Goal: Task Accomplishment & Management: Manage account settings

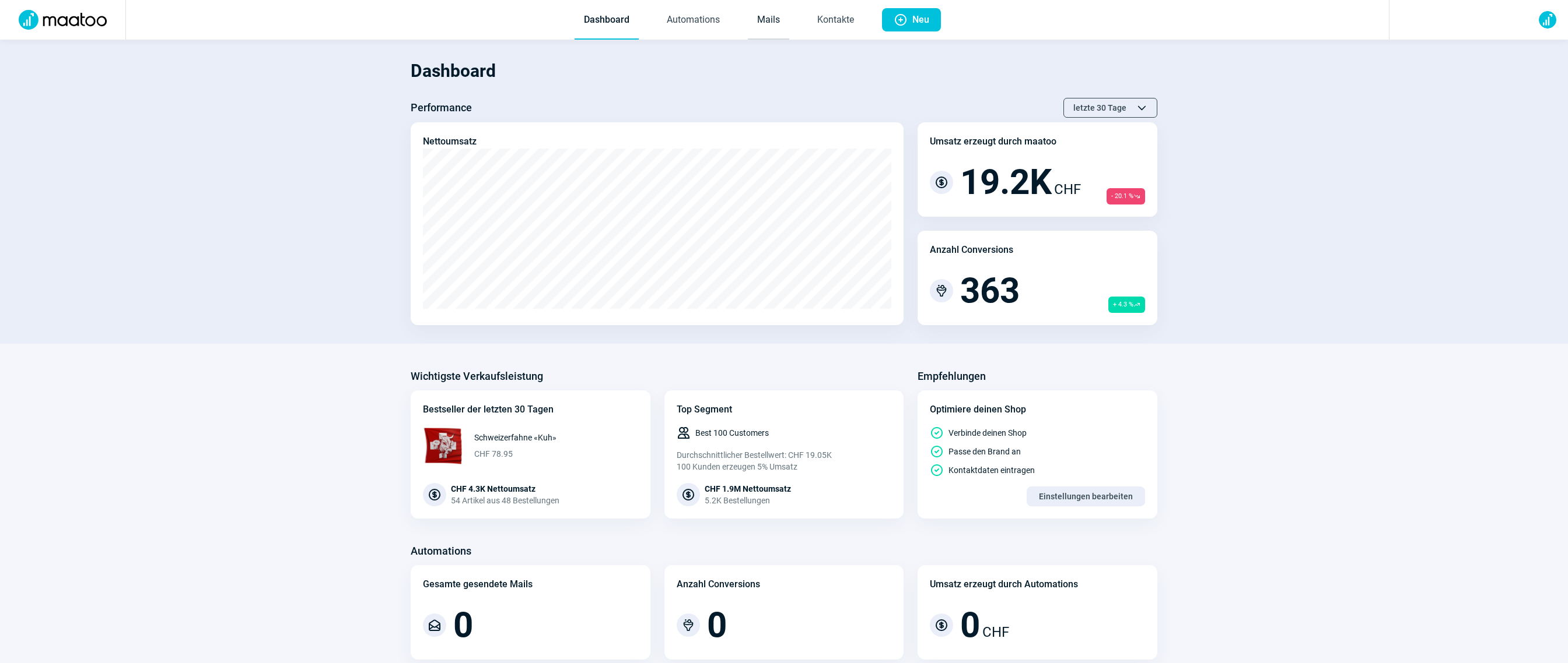
click at [777, 12] on link "Mails" at bounding box center [768, 20] width 42 height 38
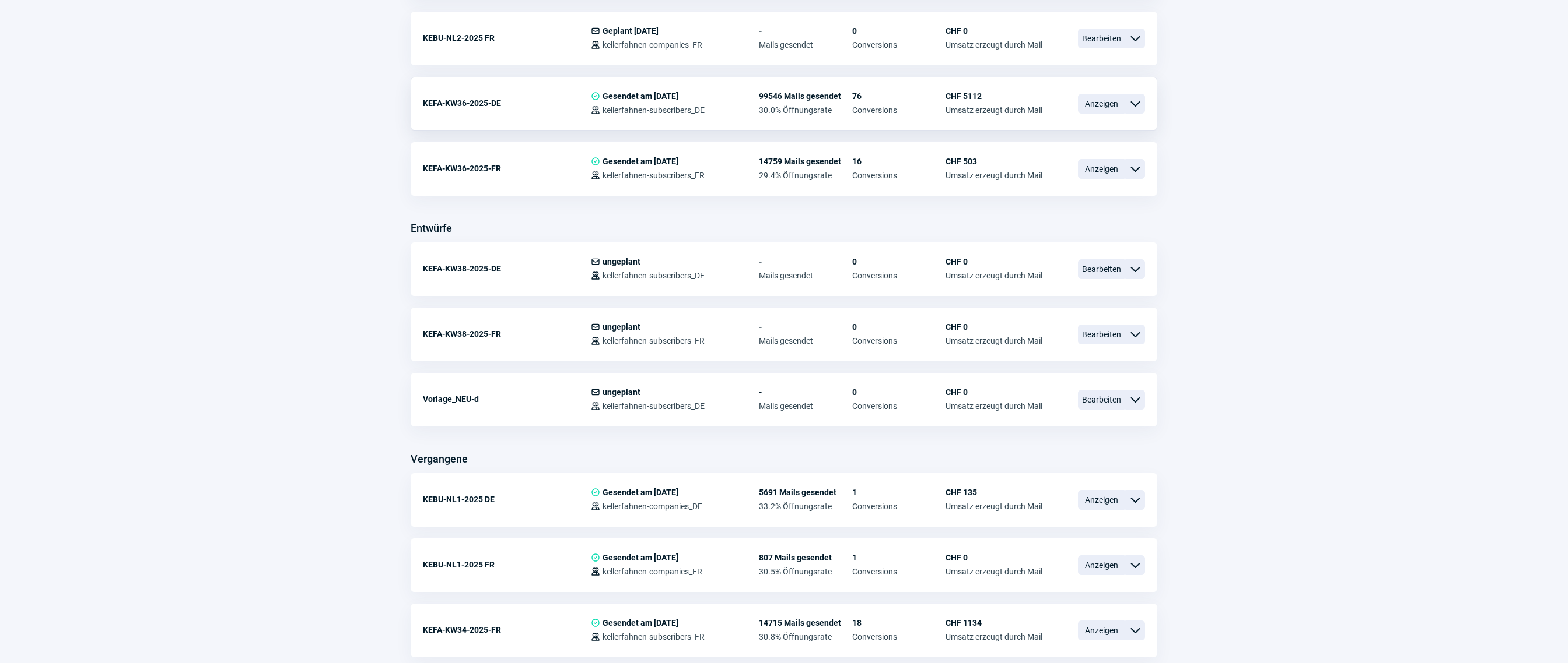
scroll to position [398, 0]
click at [1096, 397] on span "Bearbeiten" at bounding box center [1101, 398] width 46 height 20
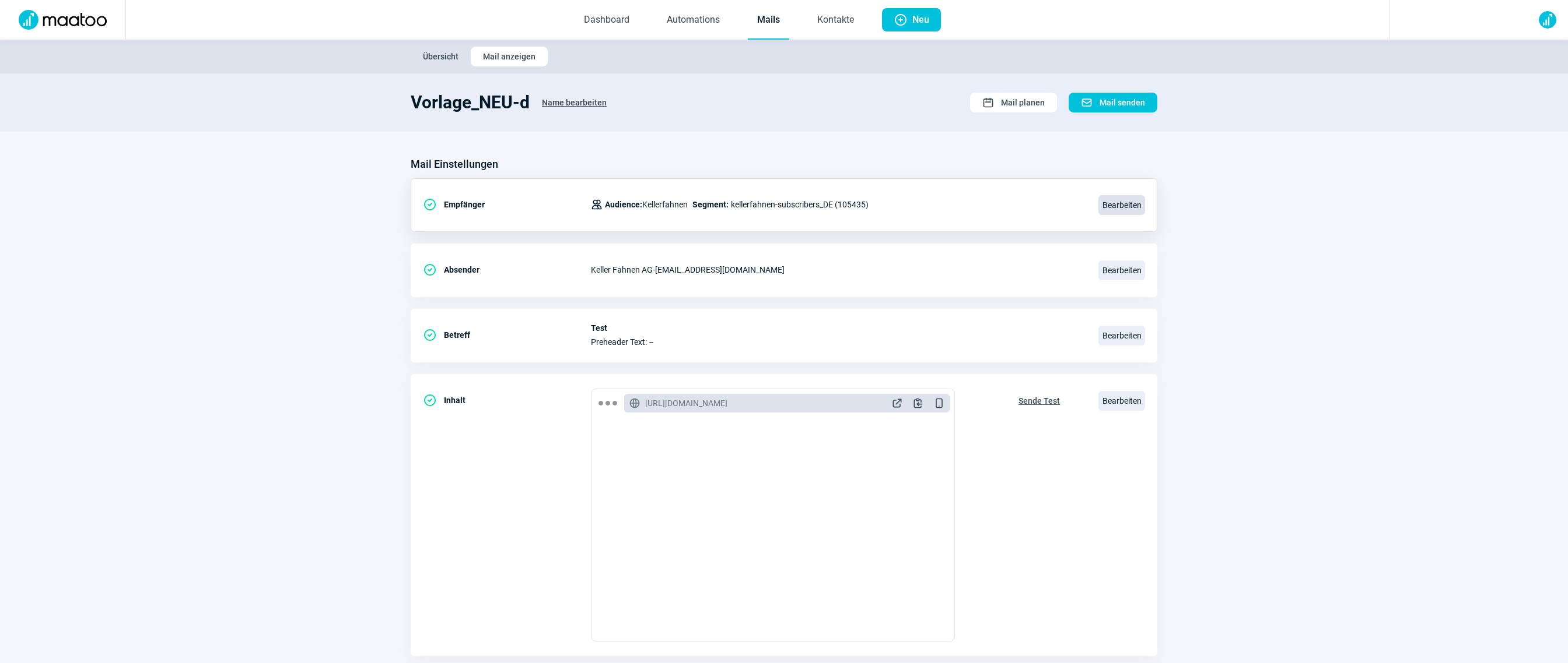
click at [1110, 207] on span "Bearbeiten" at bounding box center [1121, 205] width 46 height 20
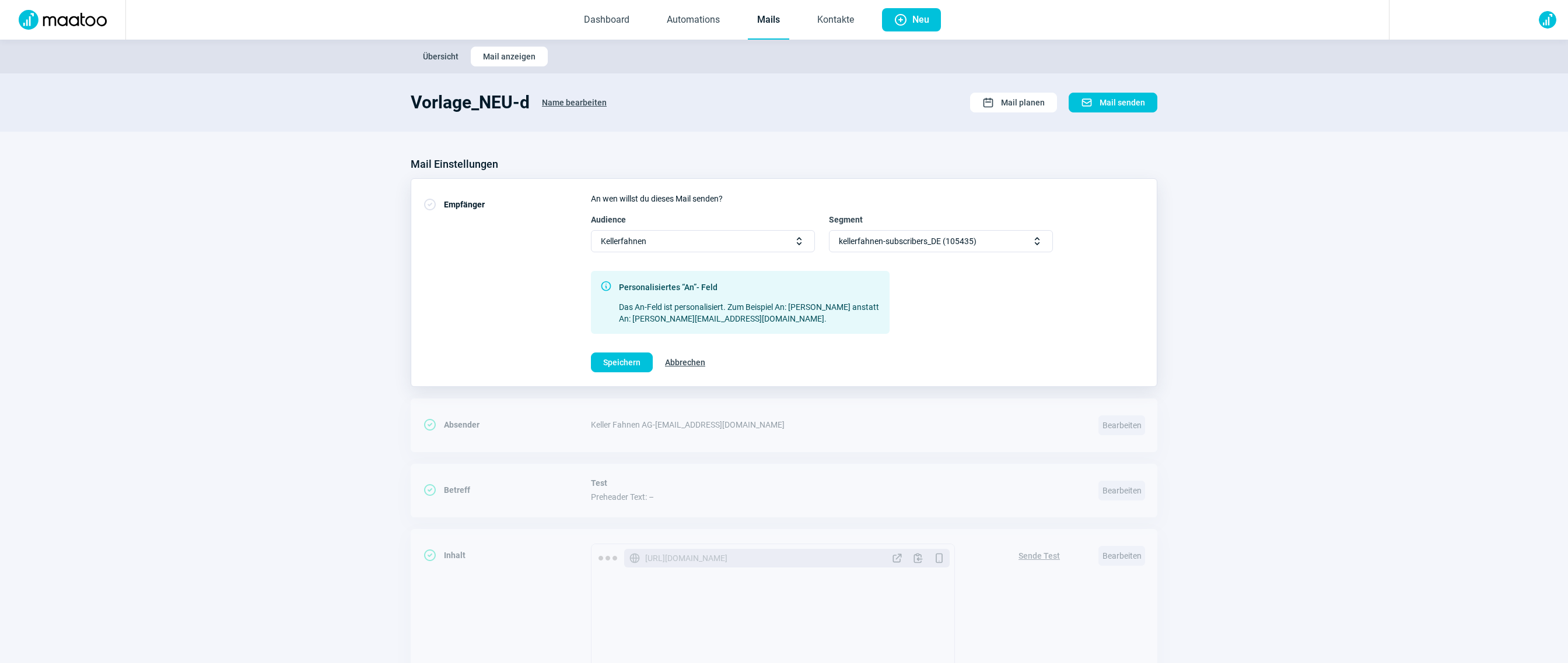
click at [995, 250] on div "kellerfahnen-subscribers_DE (105435) Selector icon" at bounding box center [941, 241] width 224 height 22
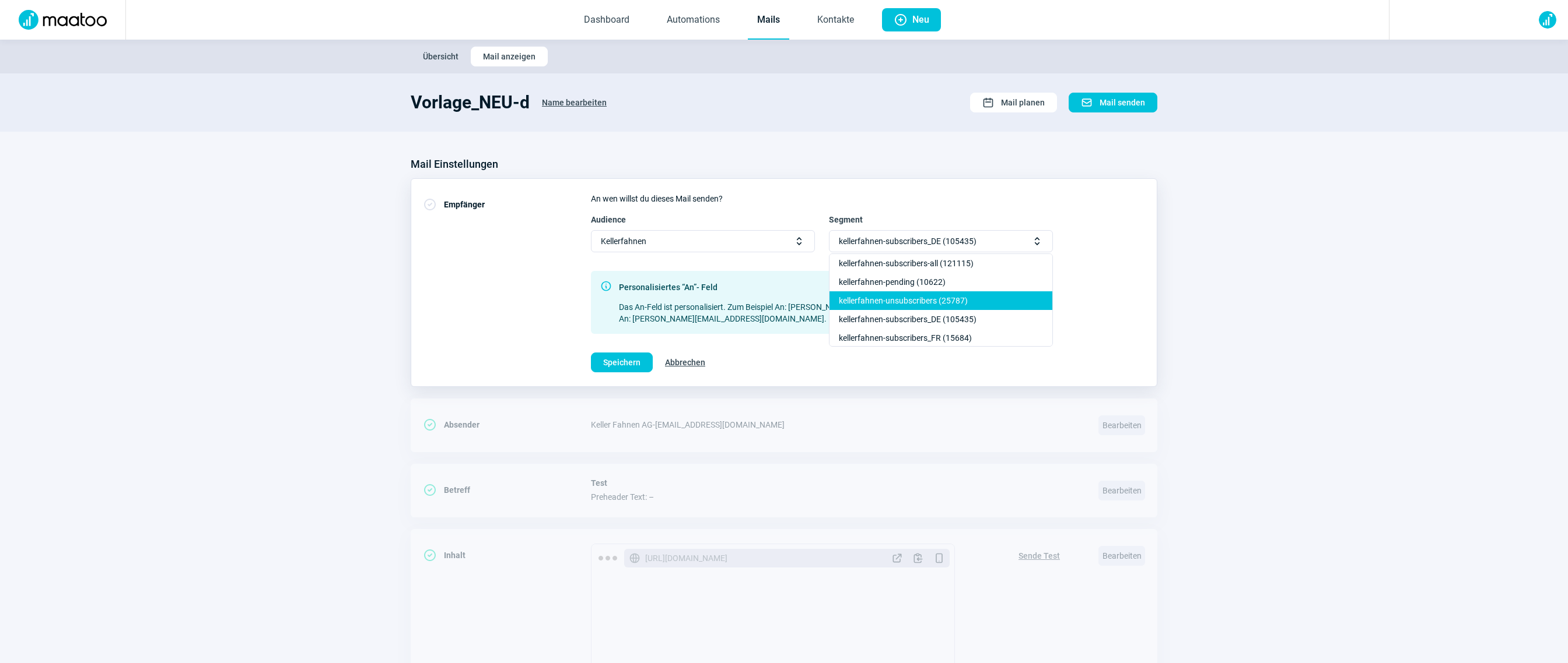
click at [920, 308] on div "kellerfahnen-unsubscribers (25787)" at bounding box center [940, 301] width 223 height 19
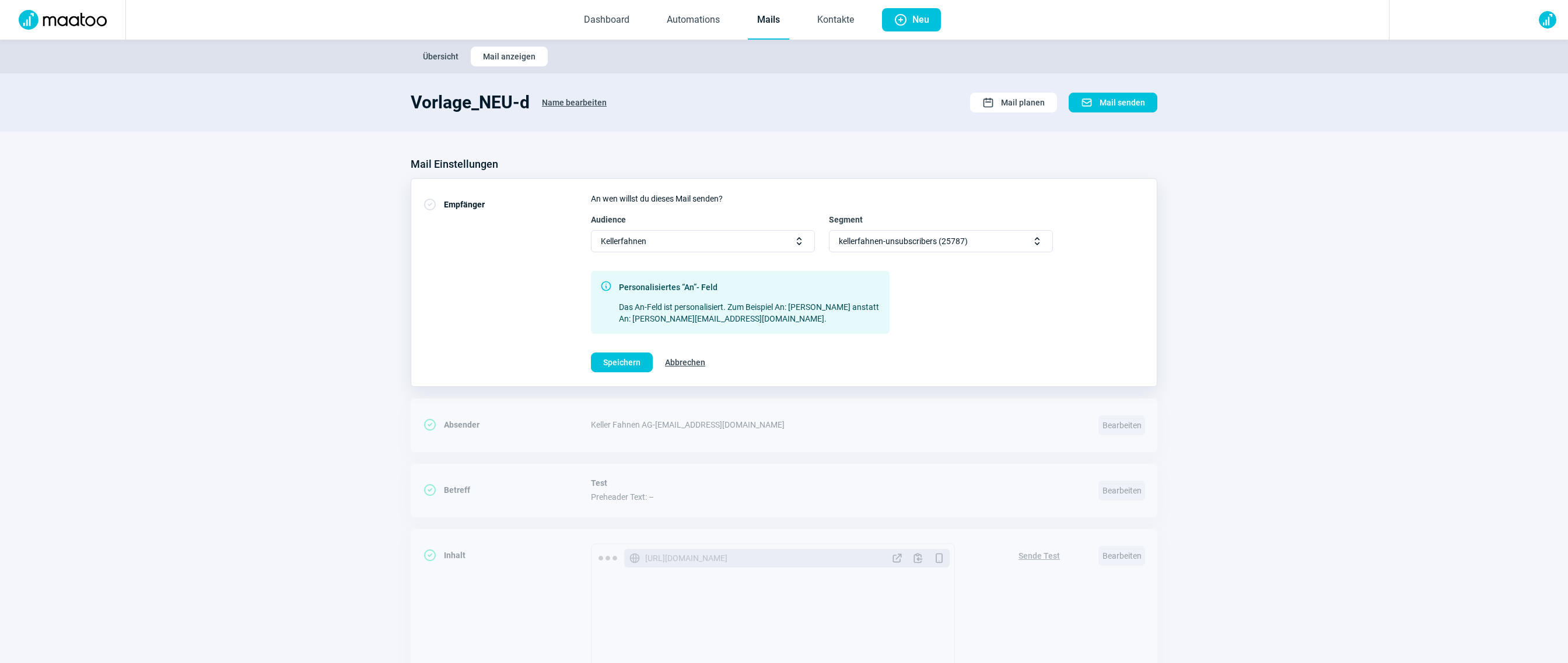
click at [898, 246] on span "kellerfahnen-unsubscribers (25787)" at bounding box center [903, 241] width 129 height 21
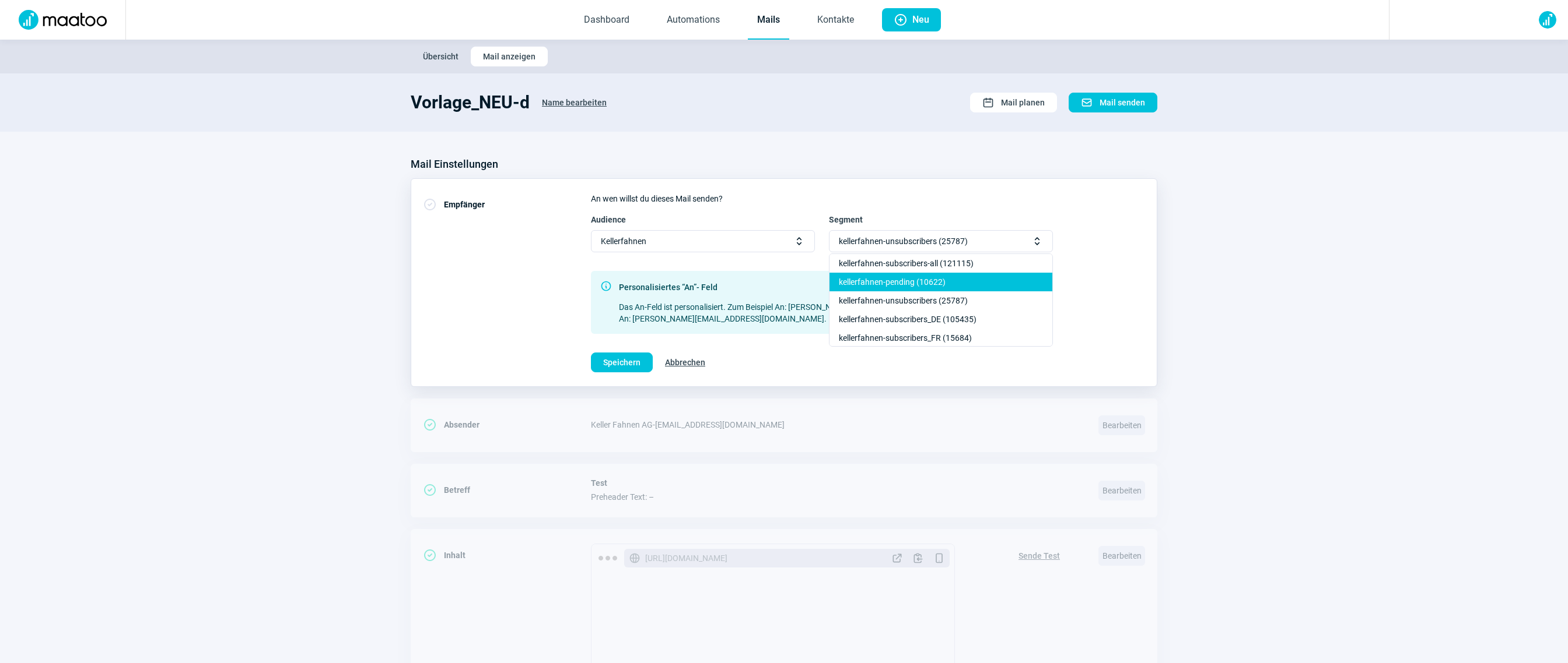
click at [903, 285] on div "kellerfahnen-pending (10622)" at bounding box center [940, 282] width 223 height 19
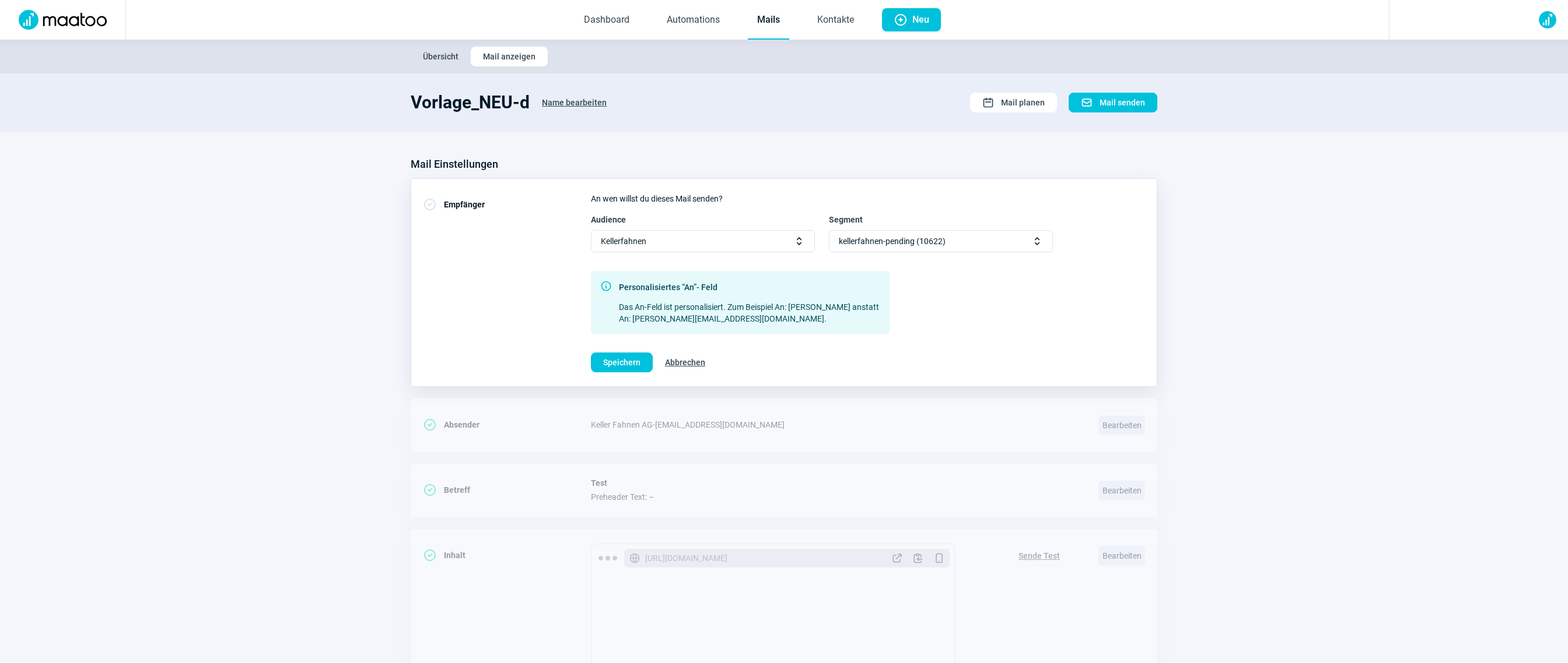
click at [893, 245] on span "kellerfahnen-pending (10622)" at bounding box center [892, 241] width 107 height 21
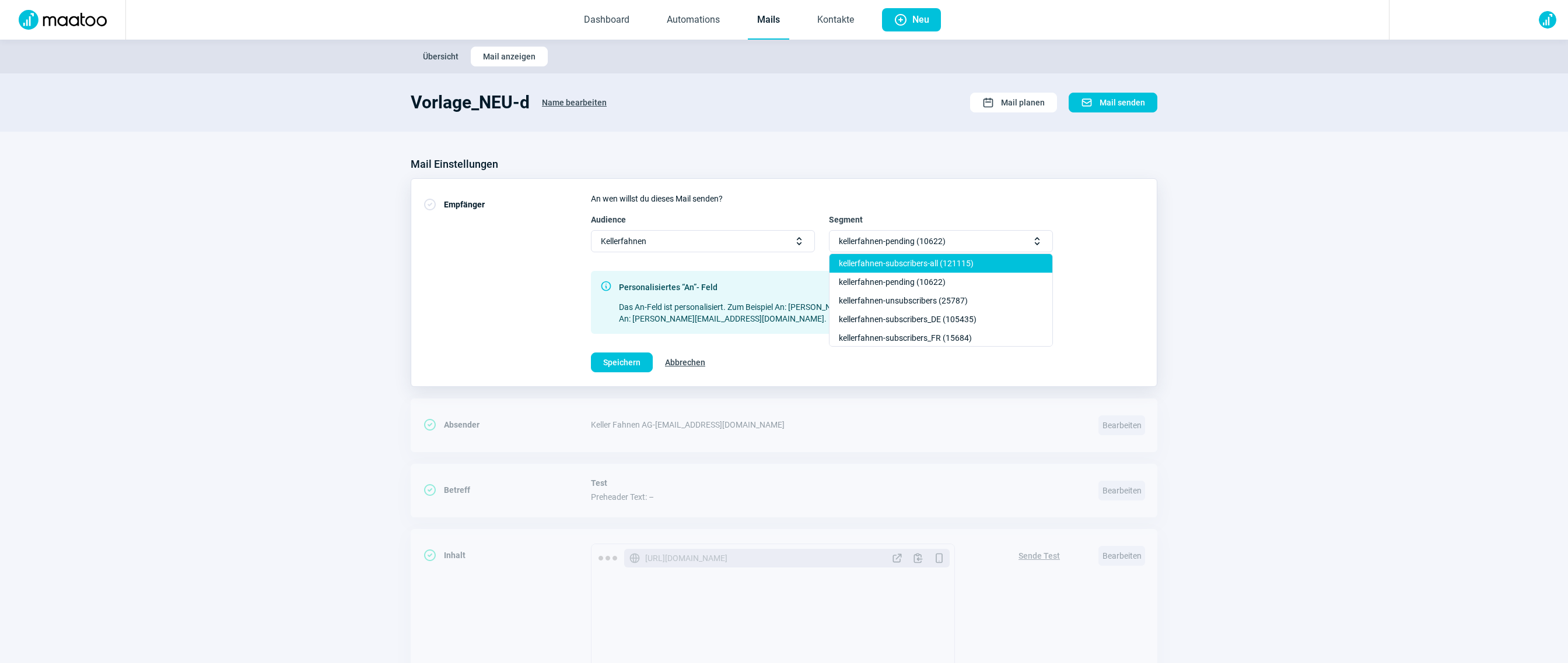
click at [896, 267] on div "kellerfahnen-subscribers-all (121115)" at bounding box center [940, 263] width 223 height 19
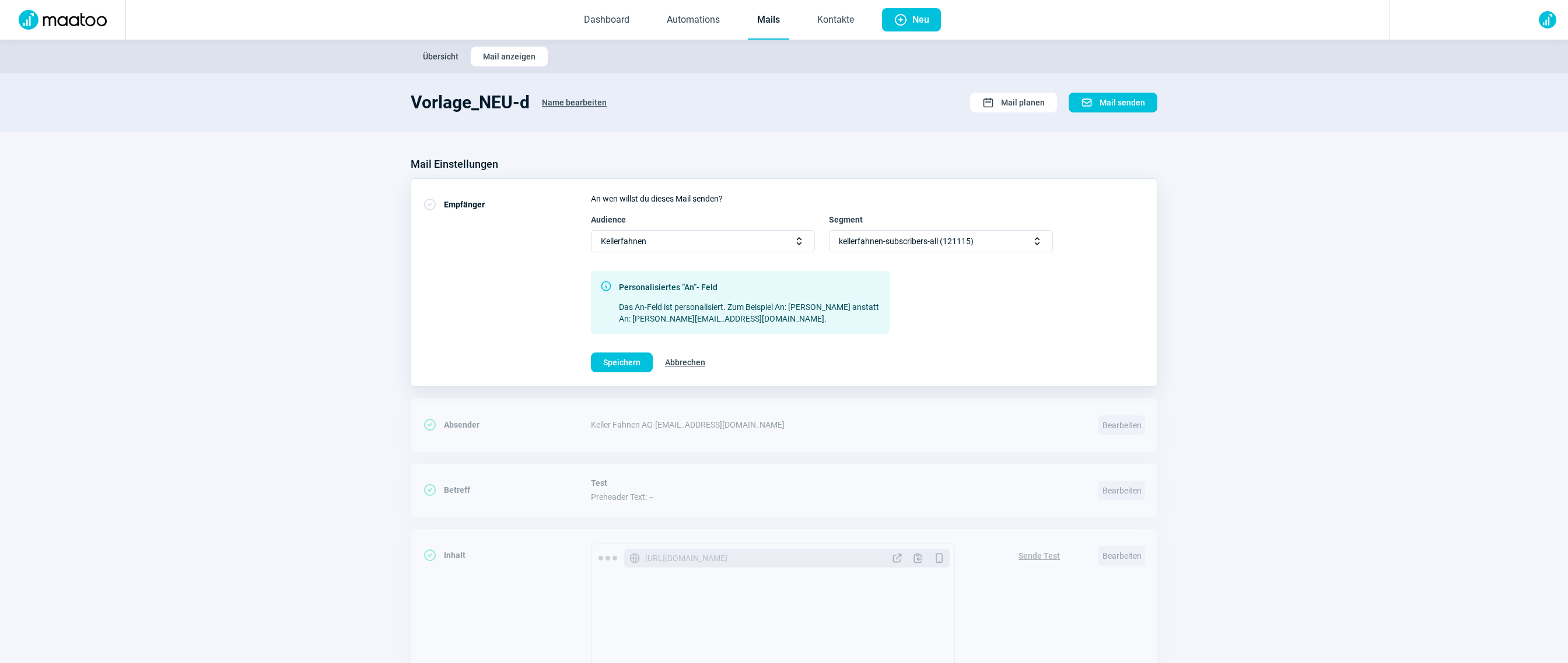
click at [892, 242] on span "kellerfahnen-subscribers-all (121115)" at bounding box center [906, 241] width 134 height 21
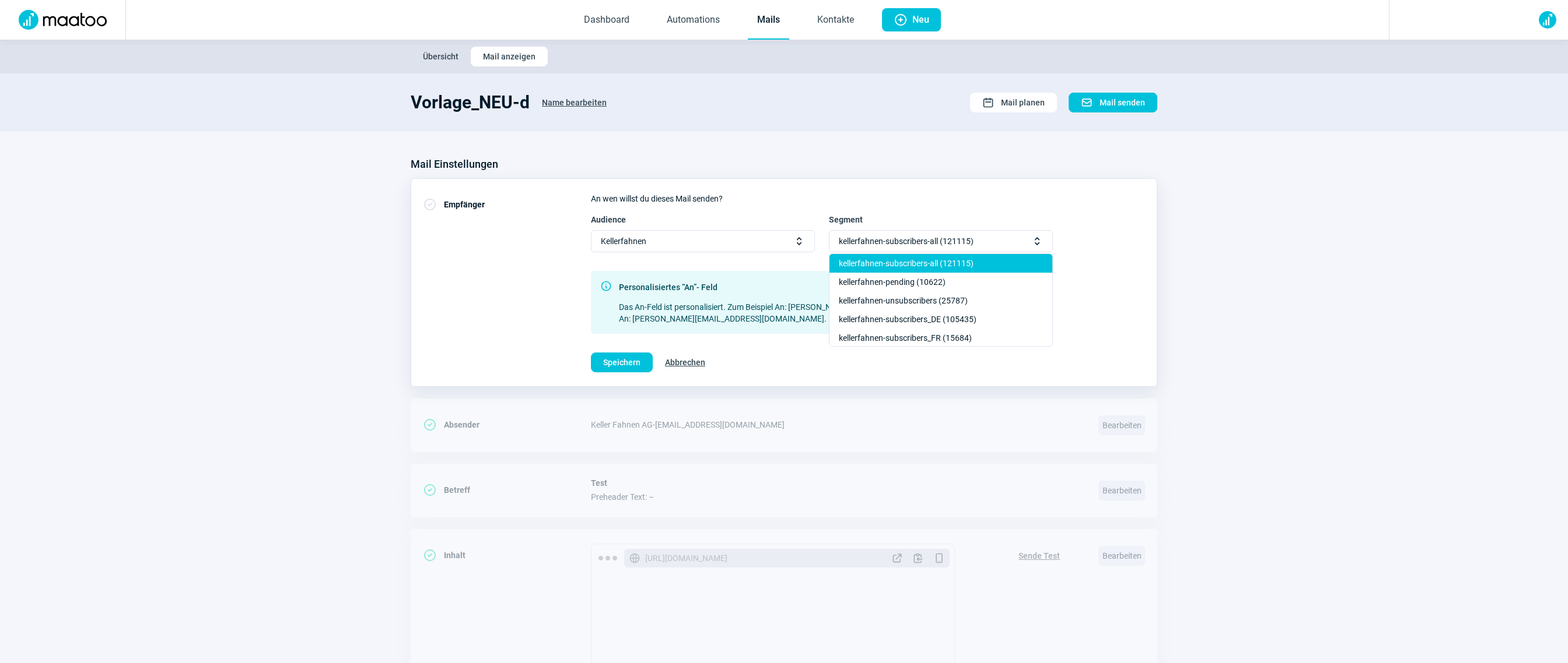
click at [890, 263] on div "kellerfahnen-subscribers-all (121115)" at bounding box center [940, 263] width 223 height 19
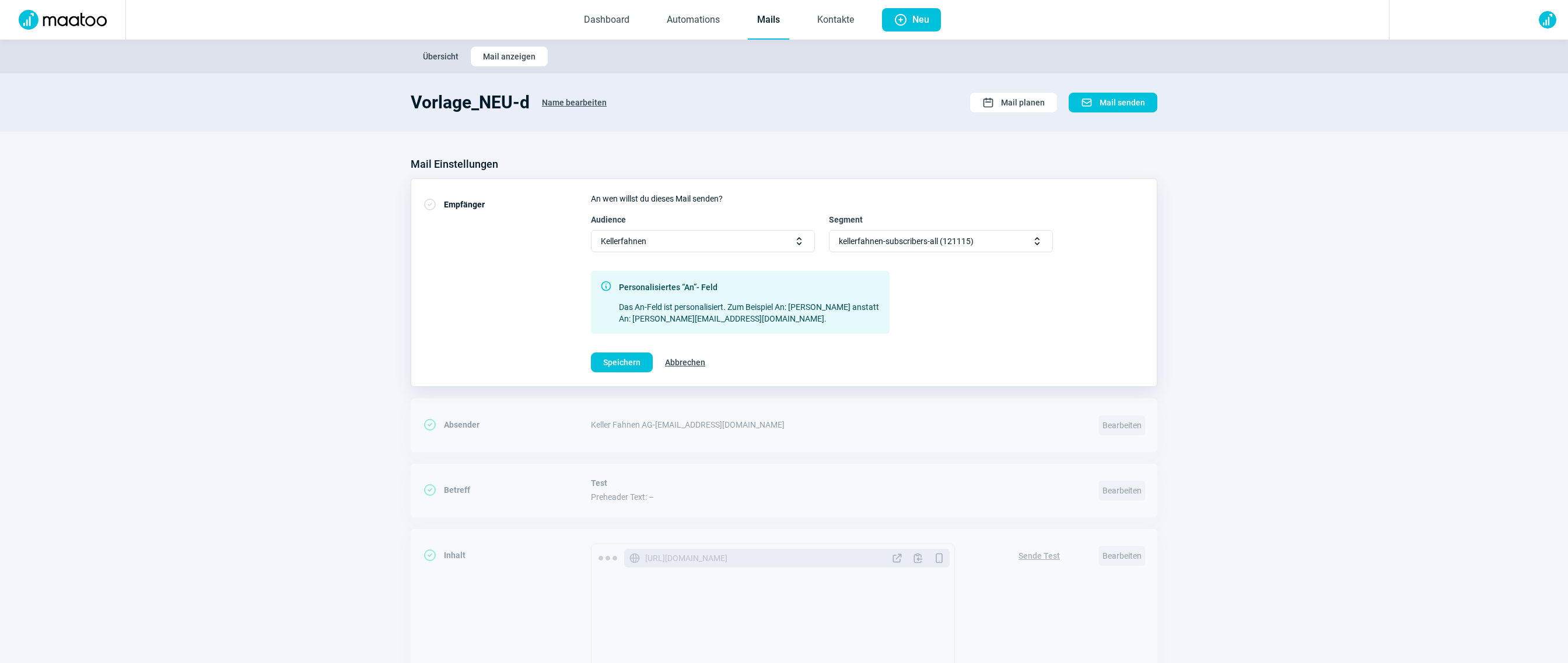
click at [885, 242] on span "kellerfahnen-subscribers-all (121115)" at bounding box center [906, 241] width 134 height 21
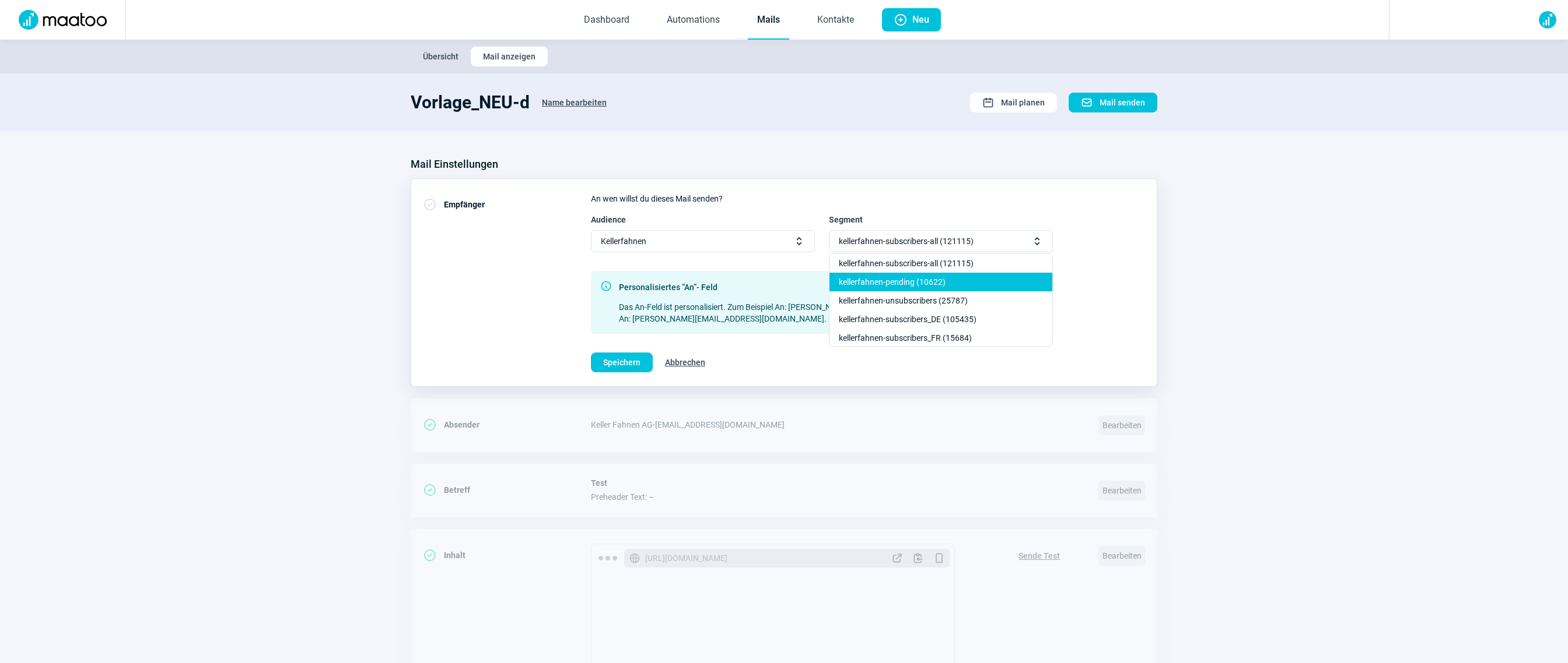
click at [890, 283] on div "kellerfahnen-pending (10622)" at bounding box center [940, 282] width 223 height 19
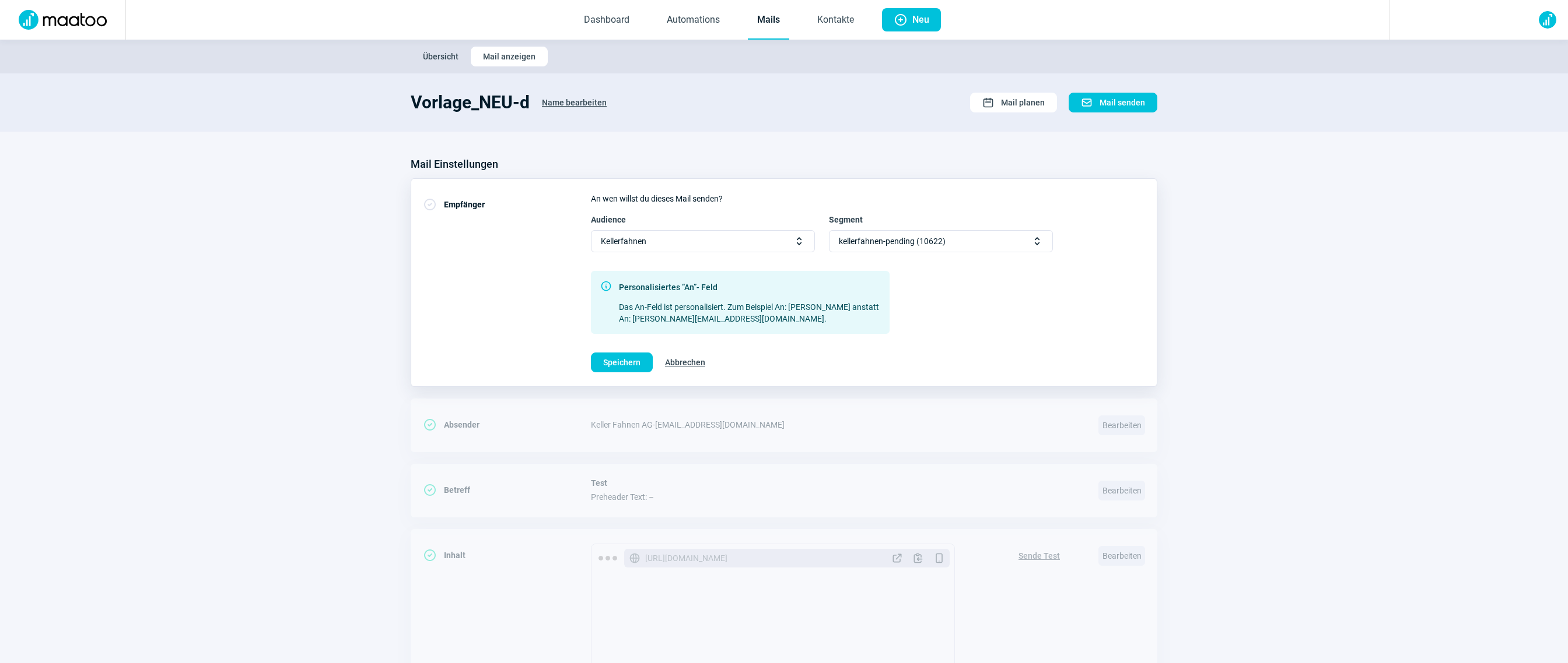
click at [894, 242] on span "kellerfahnen-pending (10622)" at bounding box center [892, 241] width 107 height 21
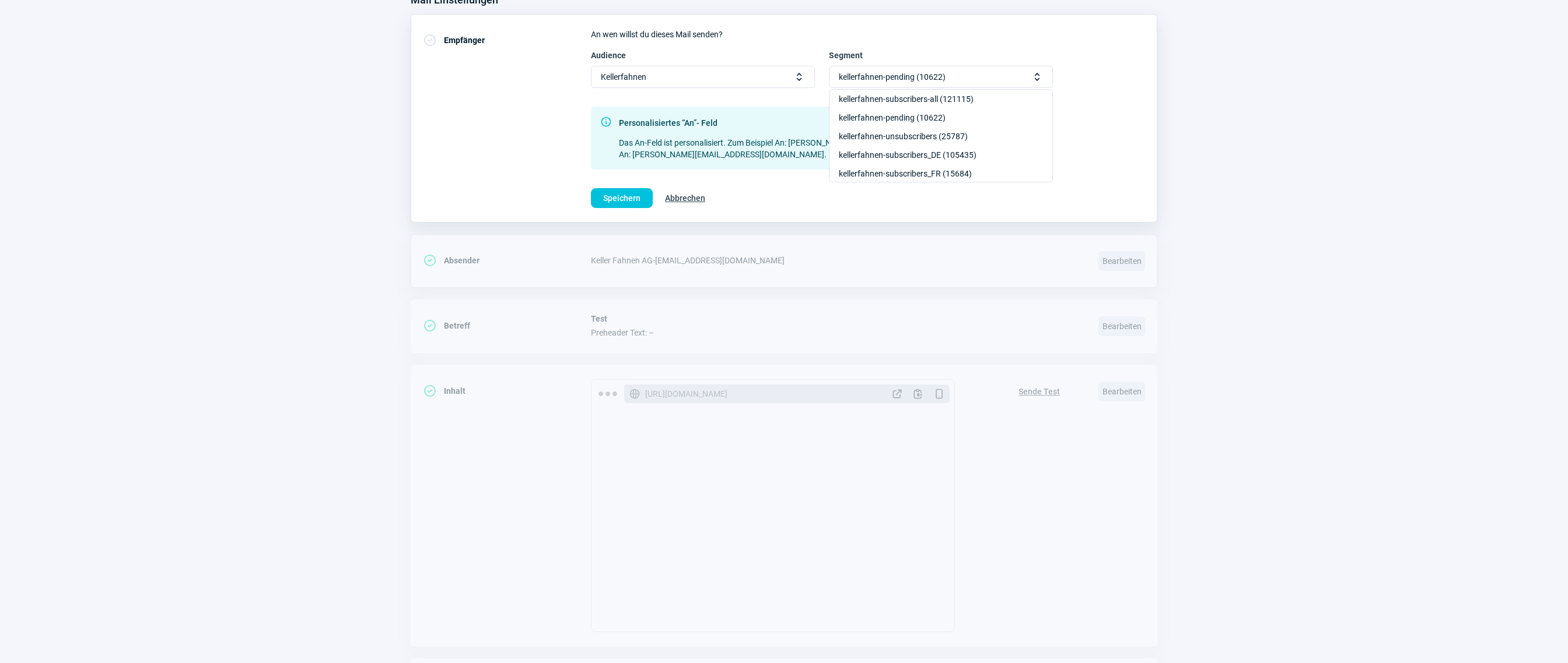
scroll to position [248, 0]
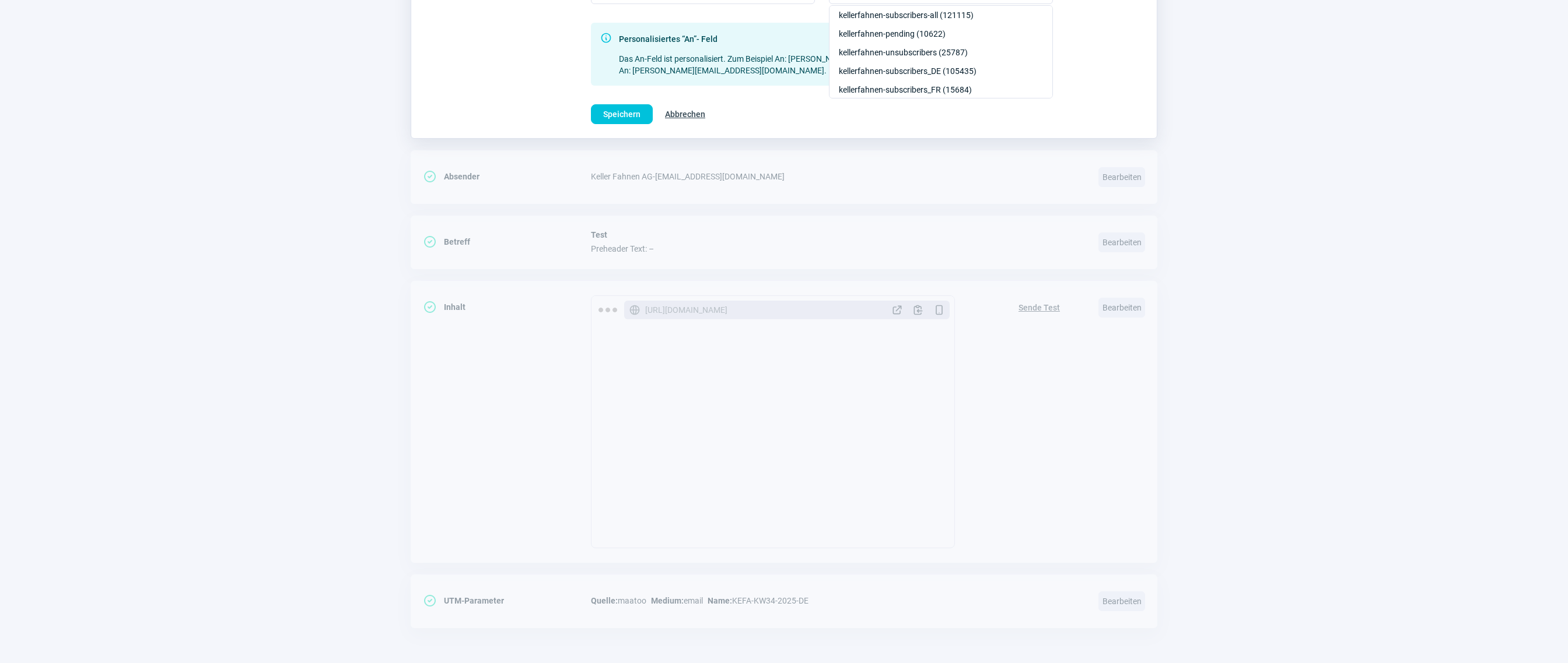
click at [678, 120] on span "Abbrechen" at bounding box center [685, 114] width 40 height 19
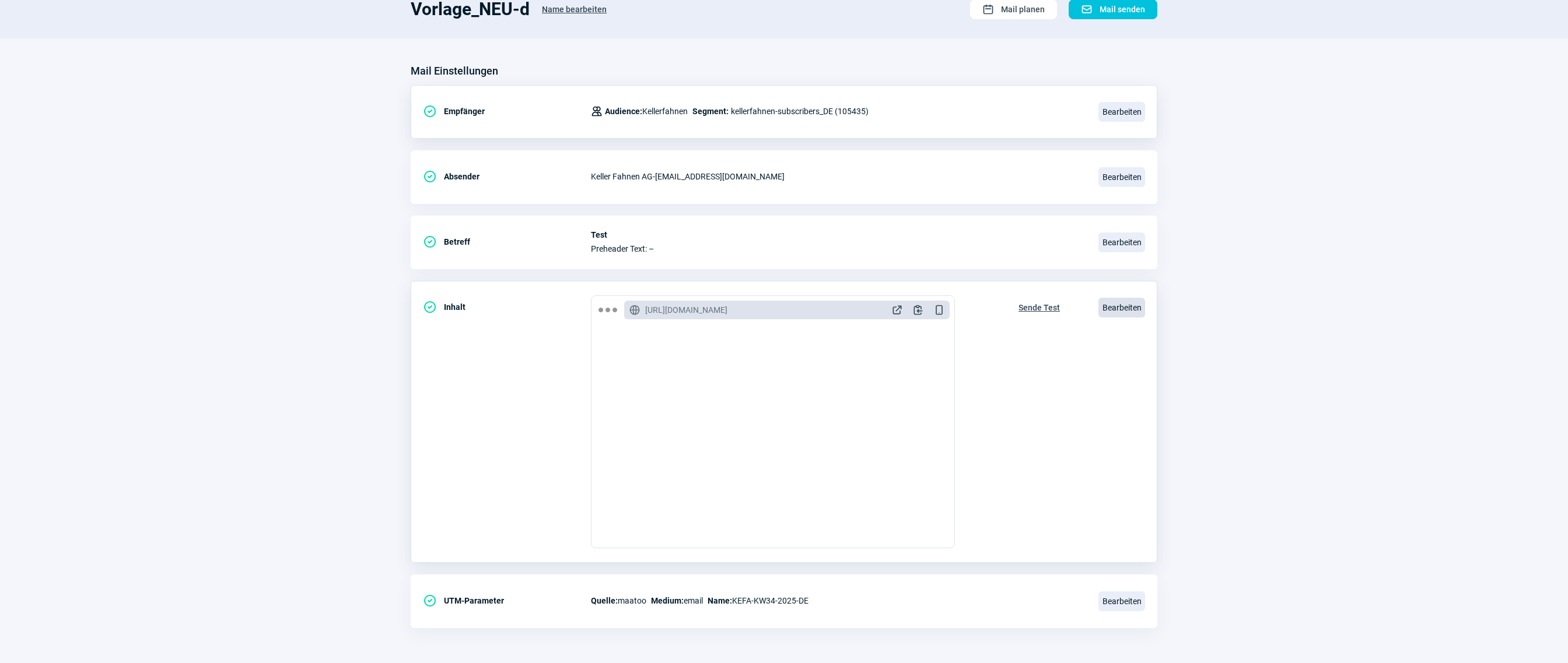
click at [1109, 308] on span "Bearbeiten" at bounding box center [1121, 308] width 46 height 20
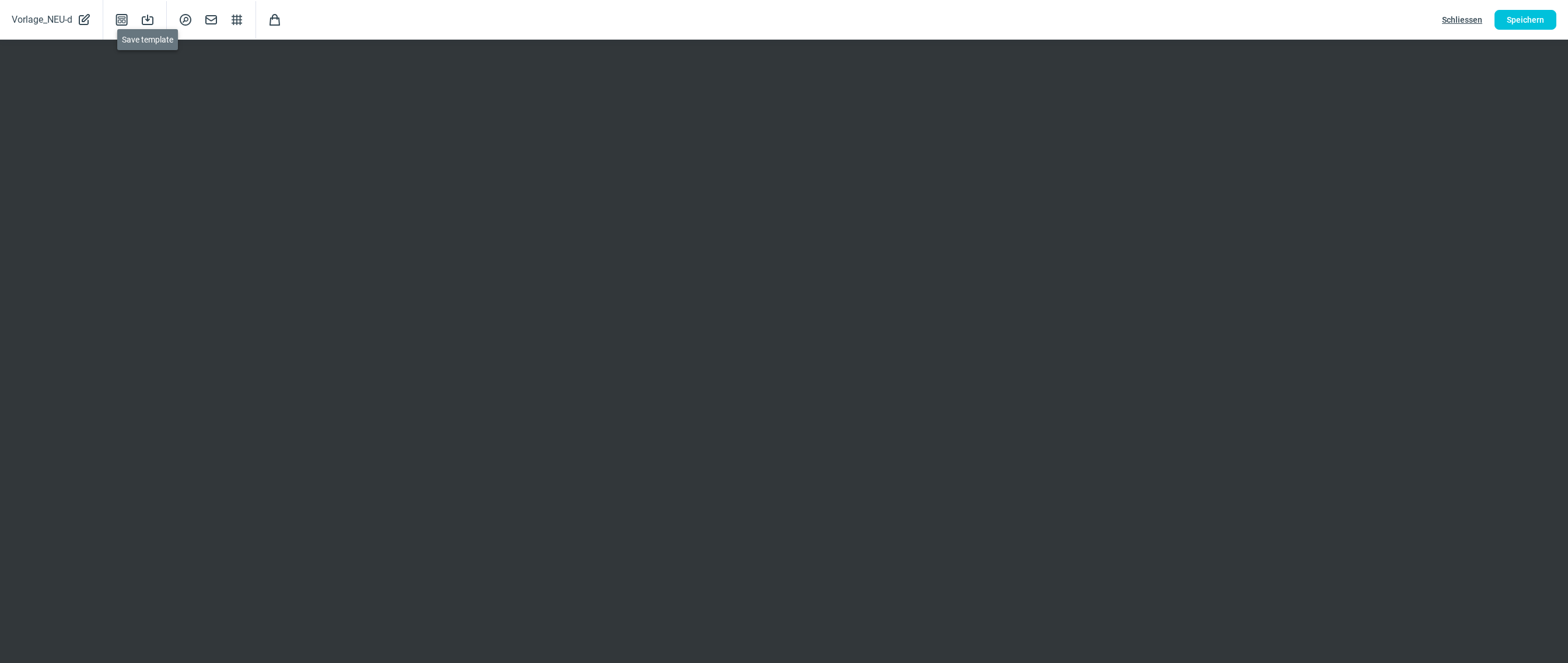
click at [150, 18] on span "Save icon" at bounding box center [148, 20] width 14 height 14
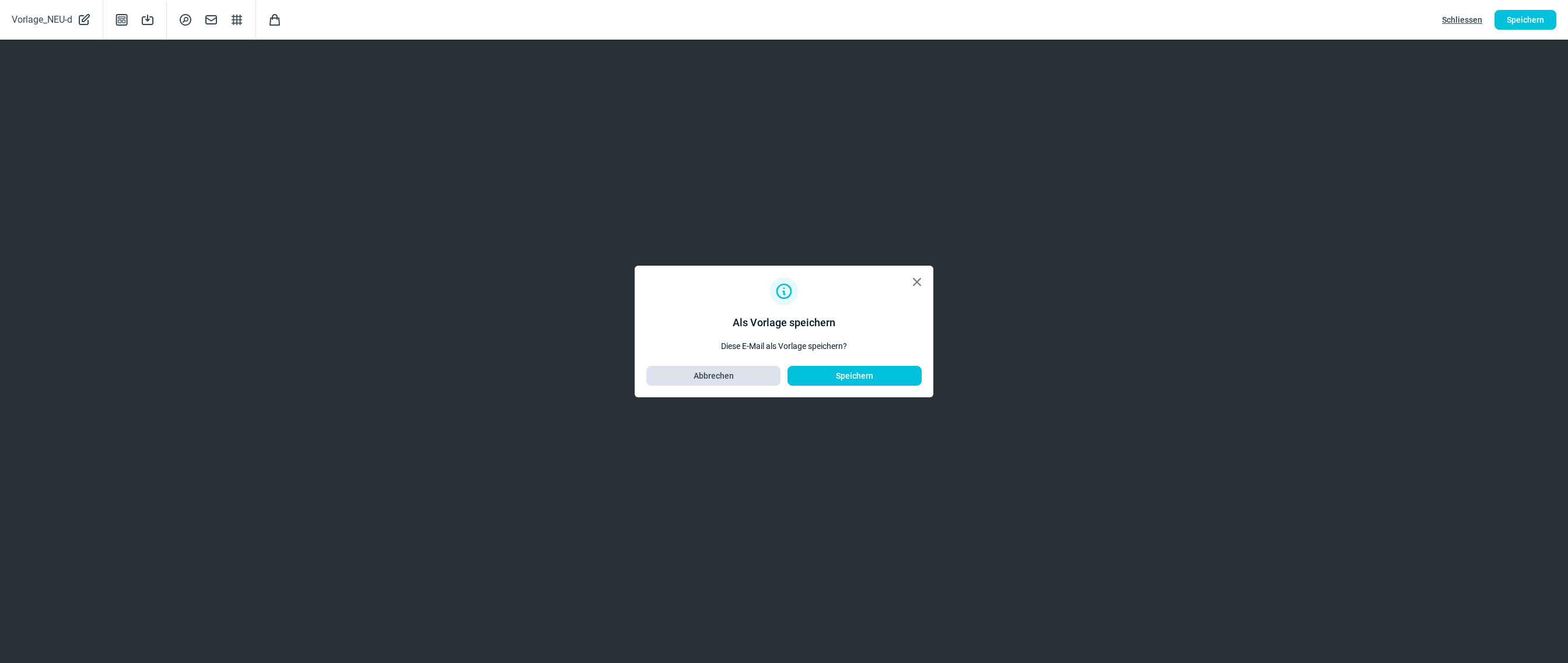
click at [737, 372] on span "Abbrechen" at bounding box center [712, 376] width 110 height 19
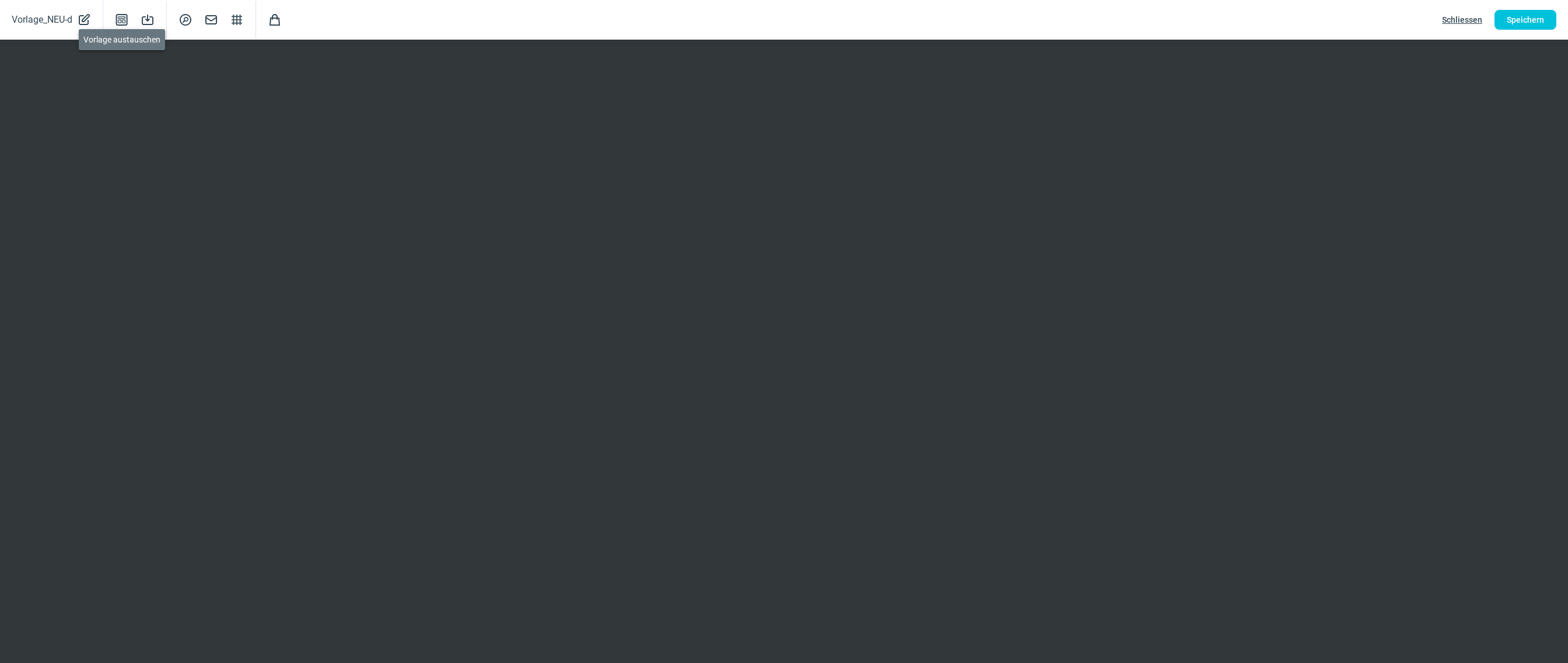
click at [119, 23] on span "Template icon" at bounding box center [122, 20] width 14 height 14
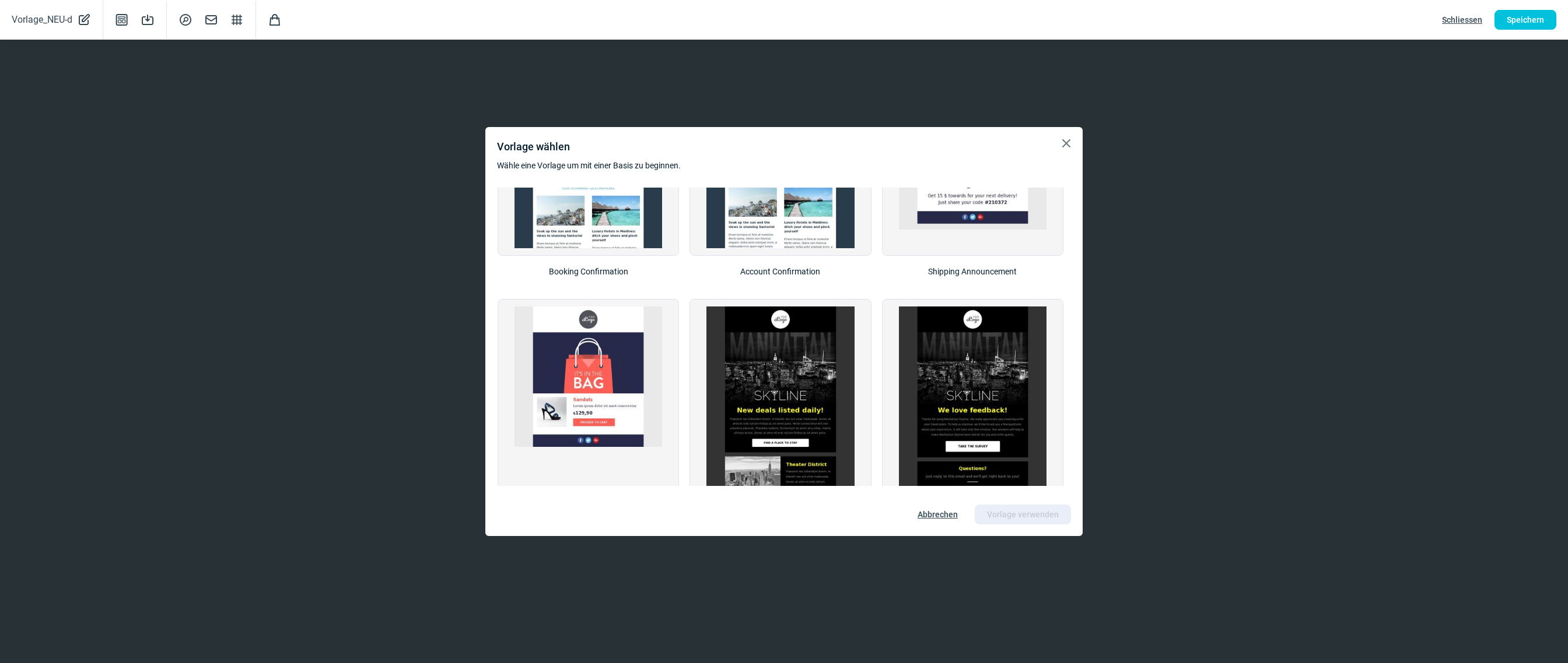
scroll to position [1329, 0]
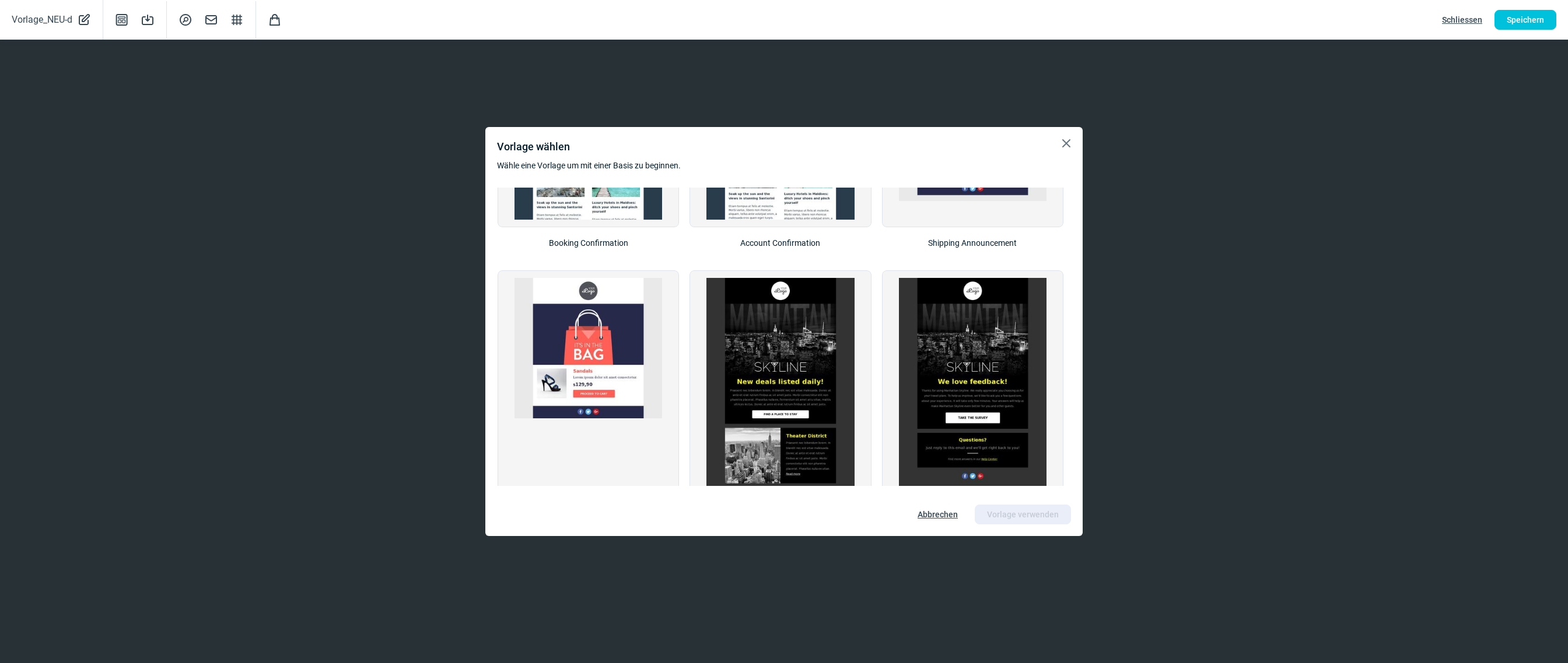
click at [1466, 21] on span "Schliessen" at bounding box center [1461, 20] width 40 height 19
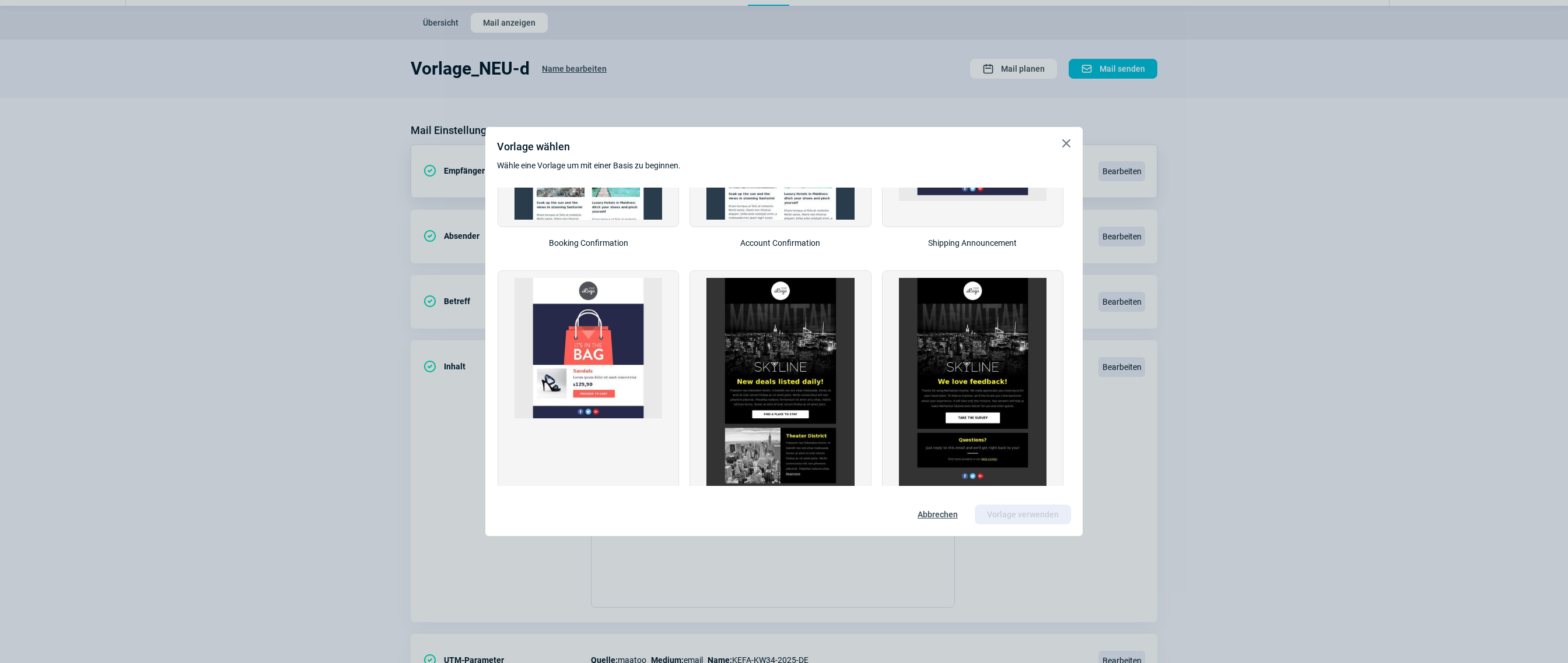
scroll to position [0, 0]
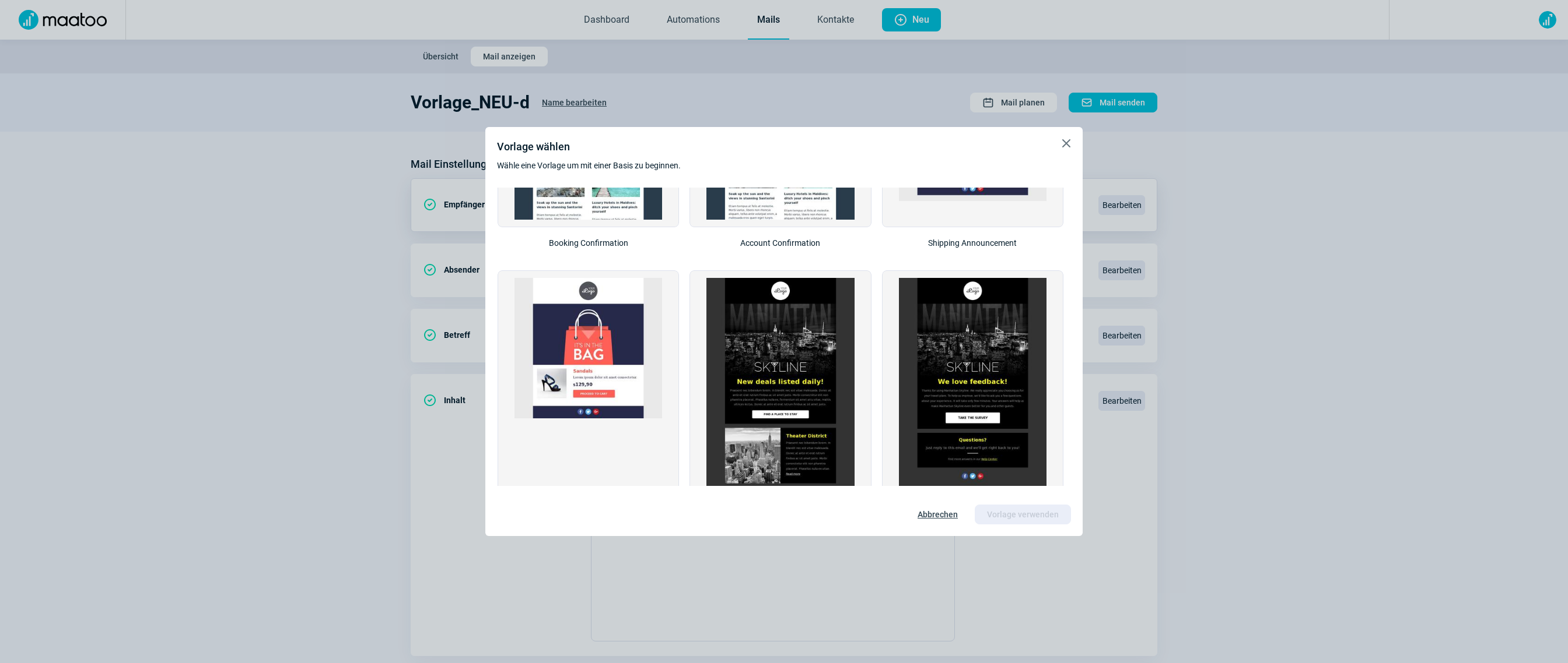
click at [1068, 139] on span "X icon" at bounding box center [1066, 143] width 14 height 14
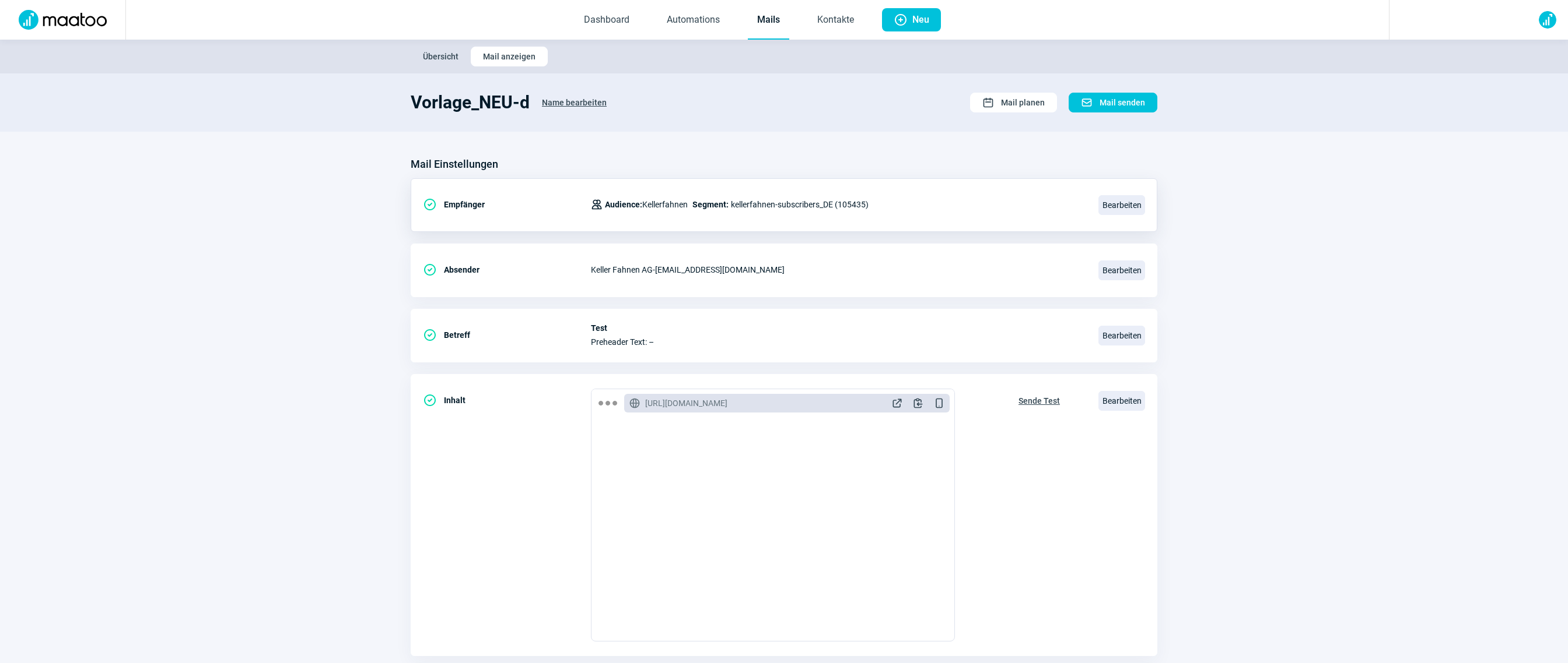
click at [1548, 21] on img at bounding box center [1548, 20] width 18 height 18
click at [1448, 93] on div "Zu maatoo Classic wechseln" at bounding box center [1485, 88] width 140 height 21
click at [397, 190] on section "Mail Einstellungen CheckCircle icon Empfänger Users icon Audience: Kellerfahnen…" at bounding box center [784, 444] width 1568 height 625
